Goal: Task Accomplishment & Management: Manage account settings

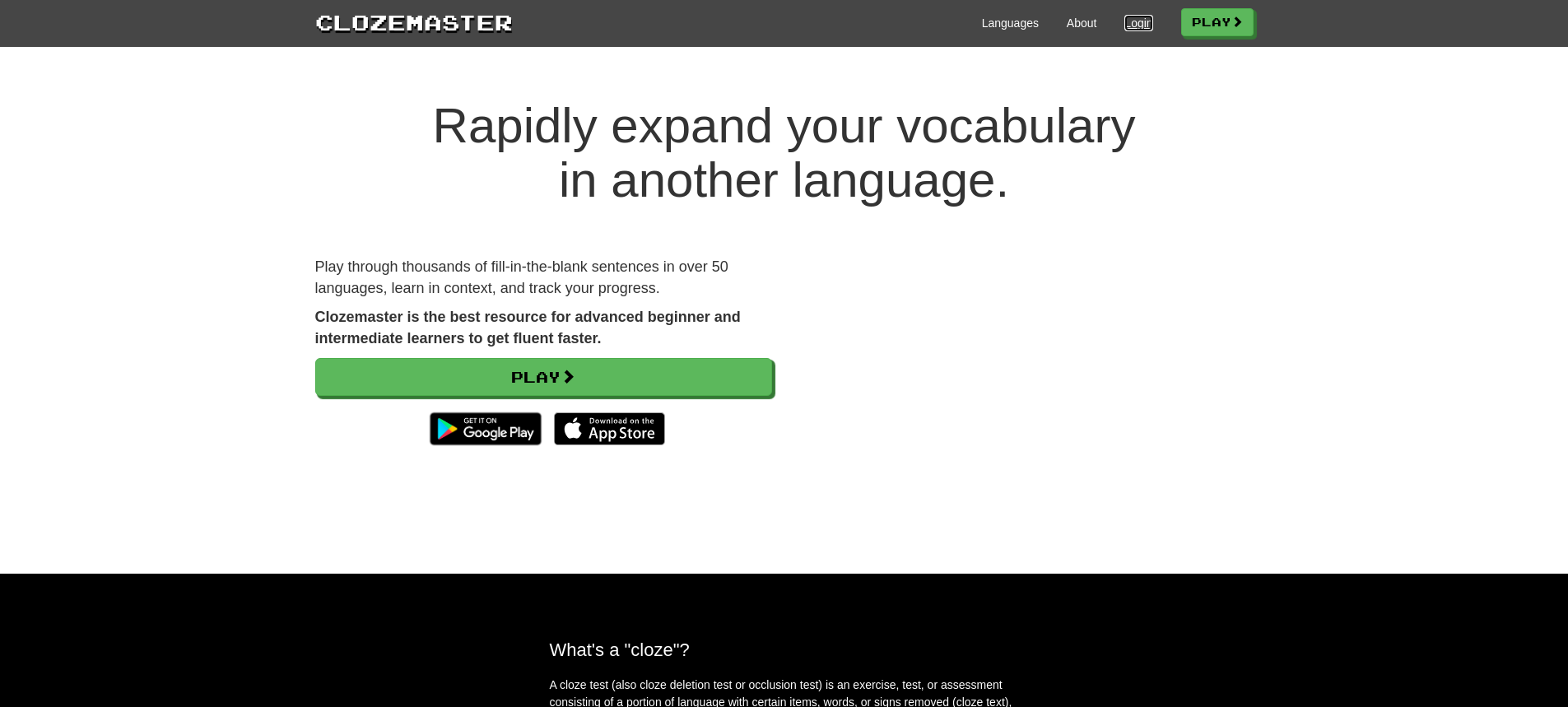
click at [1124, 24] on link "Login" at bounding box center [1139, 23] width 28 height 16
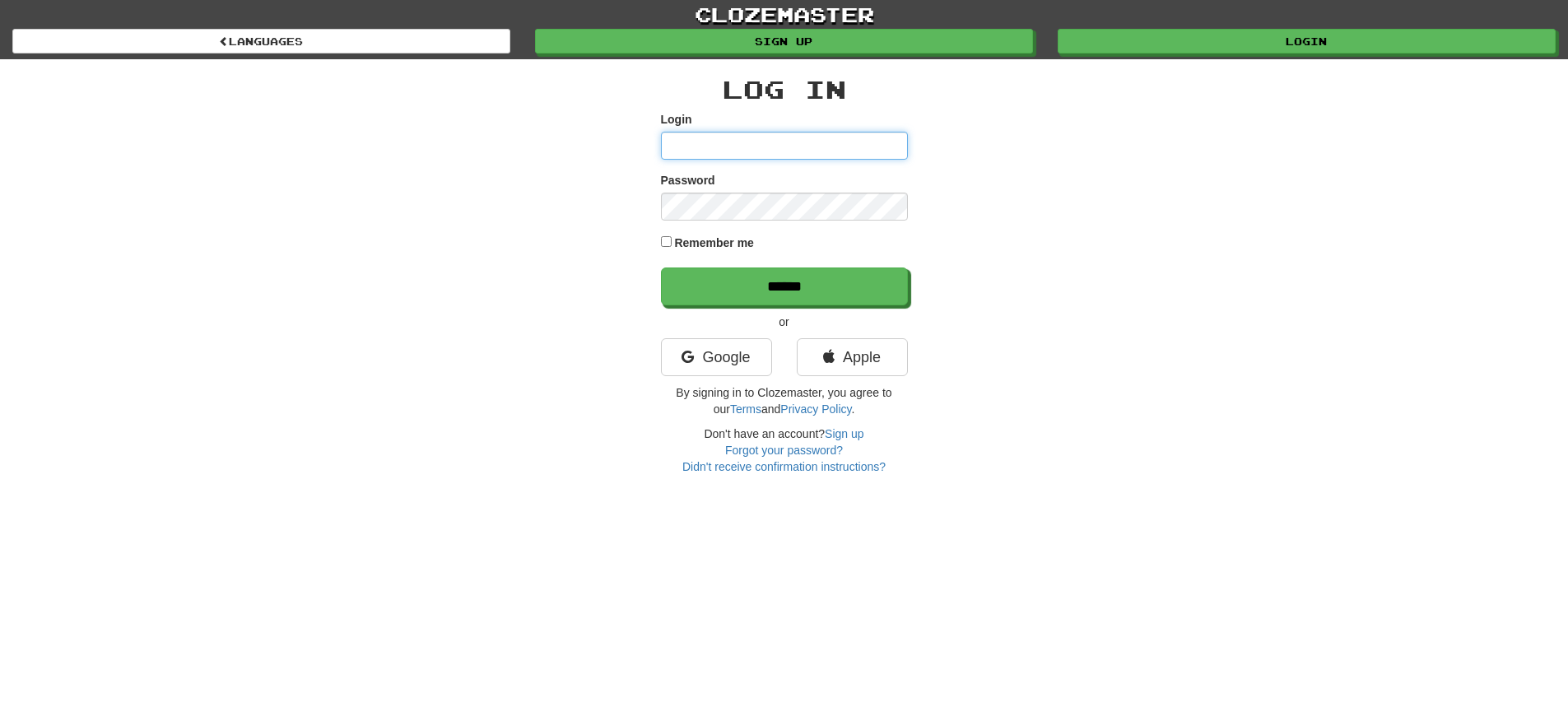
type input "**********"
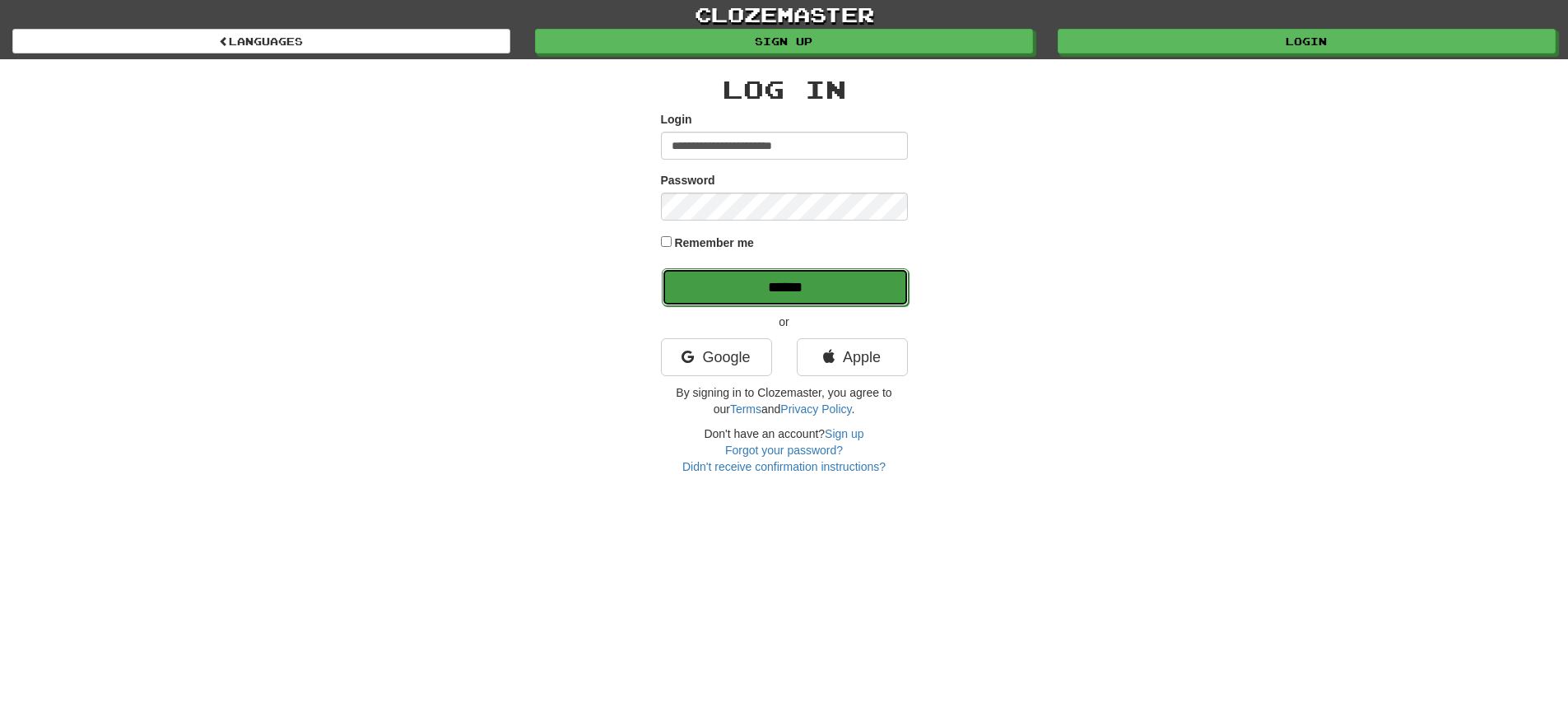
click at [813, 283] on input "******" at bounding box center [785, 287] width 246 height 38
